Goal: Information Seeking & Learning: Check status

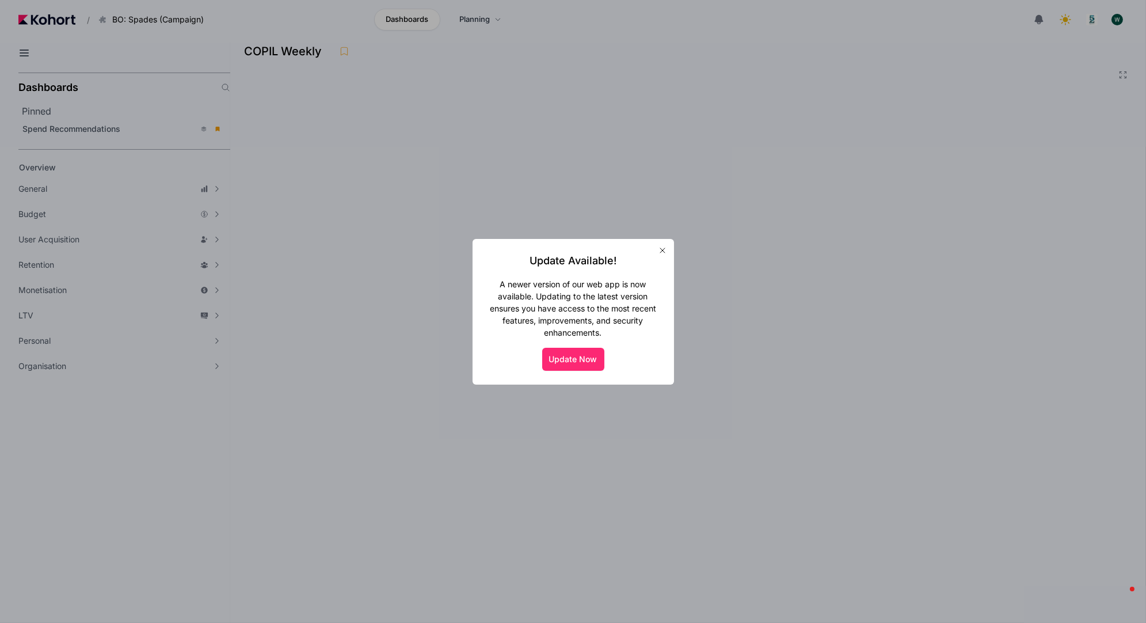
click at [568, 363] on button "Update Now" at bounding box center [573, 359] width 62 height 23
click at [660, 250] on icon "button" at bounding box center [662, 250] width 9 height 9
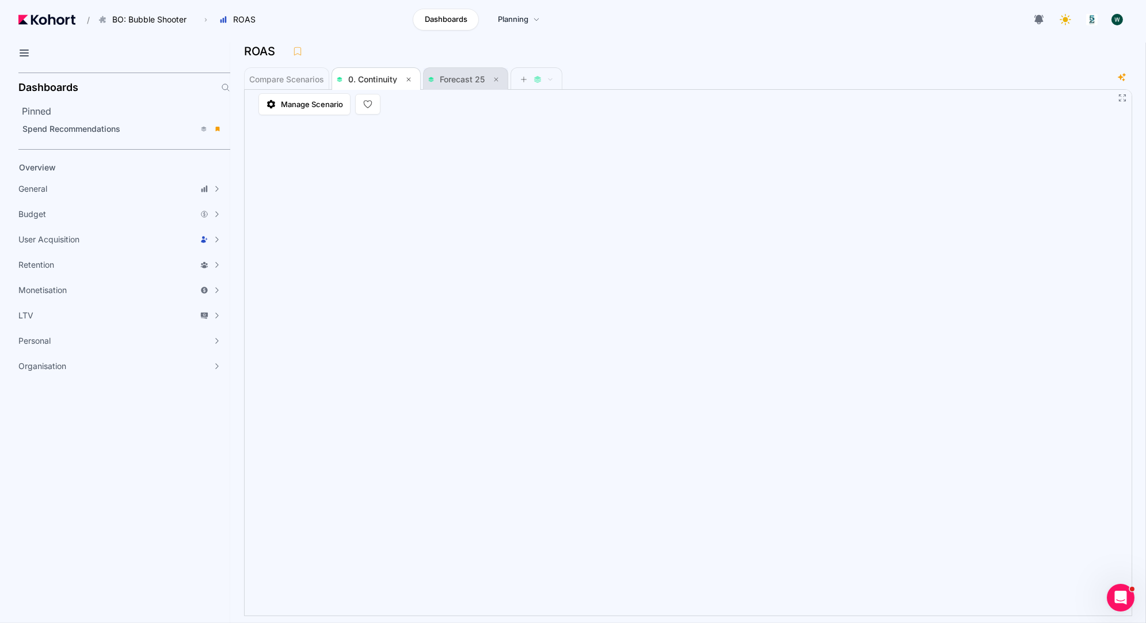
click at [455, 83] on span "Forecast 25" at bounding box center [465, 80] width 75 height 14
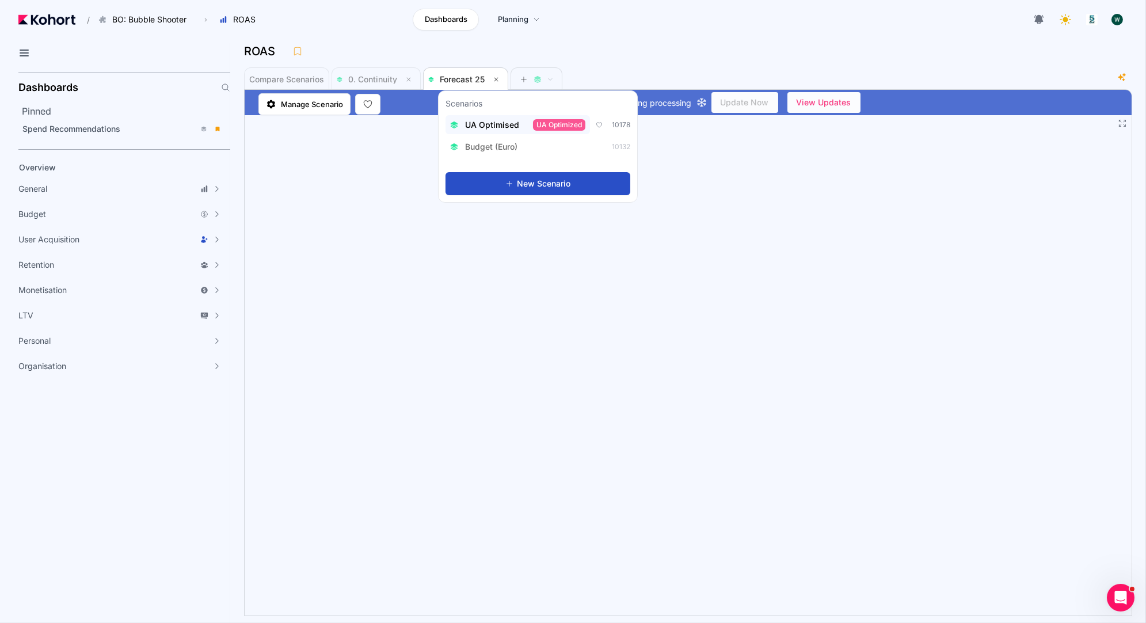
click at [486, 120] on span "UA Optimised" at bounding box center [492, 125] width 54 height 12
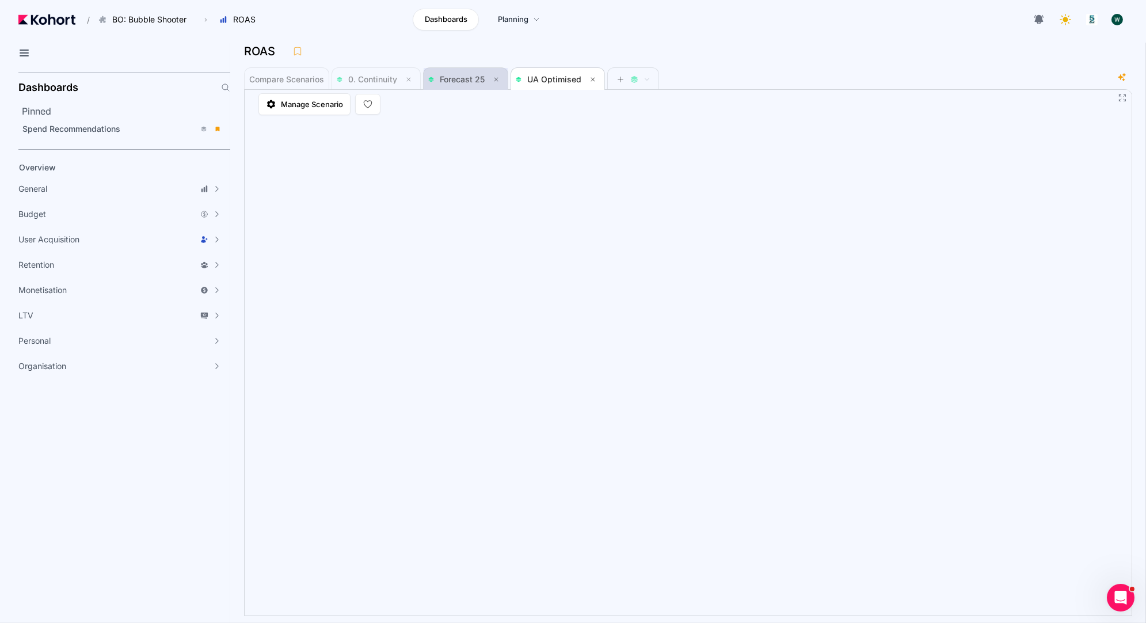
scroll to position [1, 0]
click at [381, 79] on span "0. Continuity" at bounding box center [372, 79] width 49 height 10
click at [546, 72] on span "UA Optimised" at bounding box center [558, 79] width 84 height 14
click at [369, 74] on span "0. Continuity" at bounding box center [376, 79] width 79 height 14
